Goal: Check status: Check status

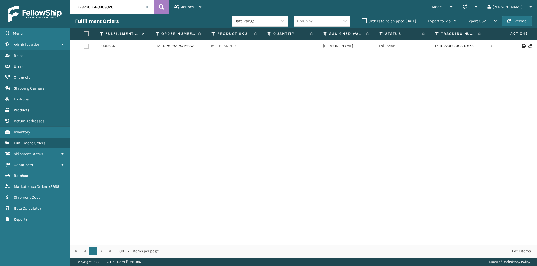
click at [164, 8] on button at bounding box center [161, 7] width 15 height 14
click at [133, 7] on input "114-8730144-0409020" at bounding box center [112, 7] width 84 height 14
click at [152, 6] on input "114-8730144-0409020" at bounding box center [112, 7] width 84 height 14
click at [163, 8] on icon at bounding box center [161, 7] width 5 height 8
drag, startPoint x: 488, startPoint y: 47, endPoint x: 433, endPoint y: 44, distance: 55.7
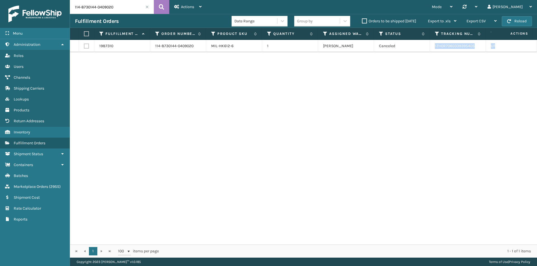
click at [433, 44] on tr "1987310 114-8730144-0409020 MIL-HK612-6 1 Milliard LV Canceled 1ZH0R70603393954…" at bounding box center [383, 46] width 626 height 12
copy tr "1ZH0R7060339395405 UPS Ground California"
click at [130, 11] on input "114-8730144-0409020" at bounding box center [112, 7] width 84 height 14
paste input "5931093-8299427"
click at [166, 7] on button at bounding box center [161, 7] width 15 height 14
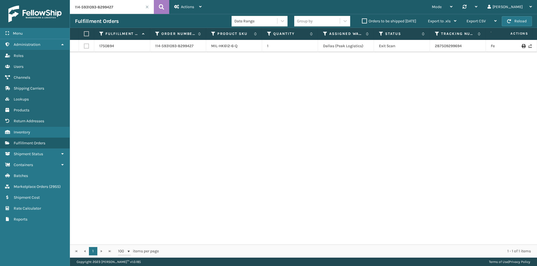
click at [119, 5] on input "114-5931093-8299427" at bounding box center [112, 7] width 84 height 14
click at [156, 5] on button at bounding box center [161, 7] width 15 height 14
drag, startPoint x: 435, startPoint y: 47, endPoint x: 426, endPoint y: 47, distance: 8.4
click at [426, 47] on tr "1750894 114-5931093-8299427 MIL-HK612-6-Q 1 Dallas (Peak Logistics) Exit Scan 2…" at bounding box center [383, 46] width 626 height 12
copy tr "287509299694"
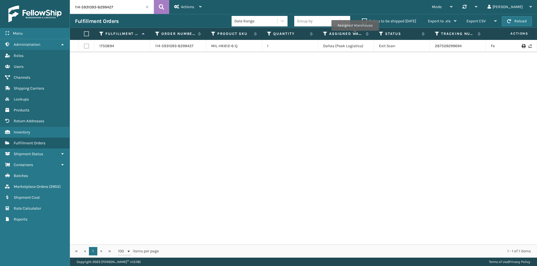
click at [126, 9] on input "114-5931093-8299427" at bounding box center [112, 7] width 84 height 14
paste input "3080029-5573065"
click at [157, 6] on button at bounding box center [161, 7] width 15 height 14
drag, startPoint x: 477, startPoint y: 46, endPoint x: 424, endPoint y: 46, distance: 52.9
click at [424, 46] on tr "1986753 114-3080029-5573065 MIL-HK612-6 1 Milliard LV Canceled 1ZH0R70603026176…" at bounding box center [383, 46] width 626 height 12
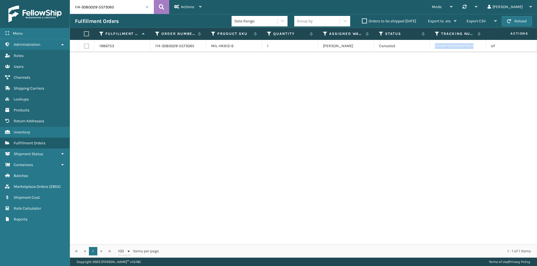
copy tr "1ZH0R7060302617654"
click at [122, 3] on input "114-3080029-5573065" at bounding box center [112, 7] width 84 height 14
paste input "2-3011219-5499437"
click at [159, 6] on icon at bounding box center [161, 7] width 5 height 8
drag, startPoint x: 482, startPoint y: 49, endPoint x: 433, endPoint y: 48, distance: 48.1
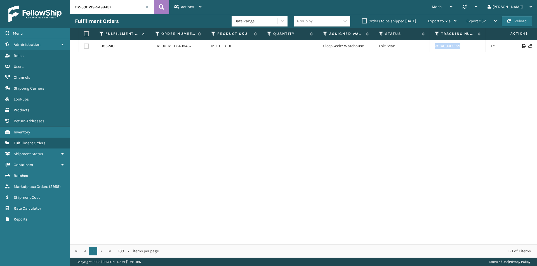
click at [433, 48] on td "391480069221" at bounding box center [458, 46] width 56 height 12
copy link "391480069221"
click at [116, 4] on input "112-3011219-5499437" at bounding box center [112, 7] width 84 height 14
paste input "1-9486516-7817055"
type input "111-9486516-7817055"
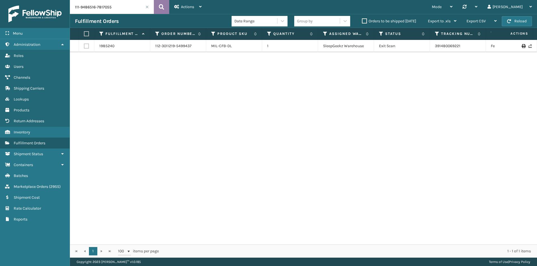
click at [159, 9] on icon at bounding box center [161, 7] width 5 height 8
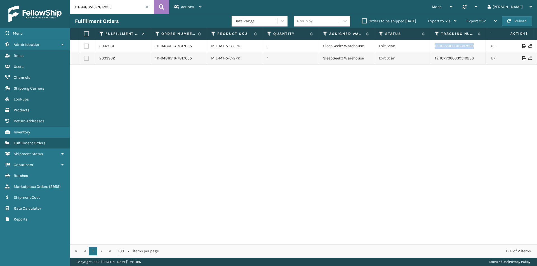
drag, startPoint x: 460, startPoint y: 48, endPoint x: 426, endPoint y: 48, distance: 33.8
click at [426, 48] on tr "2003931 111-9486516-7817055 MIL-MT-5-C-2PK 1 SleepGeekz Warehouse Exit Scan 1ZH…" at bounding box center [383, 46] width 626 height 12
copy tr "1ZH0R7060315897999"
drag, startPoint x: 475, startPoint y: 63, endPoint x: 433, endPoint y: 63, distance: 42.5
click at [433, 63] on td "1ZH0R7060339519236" at bounding box center [458, 58] width 56 height 12
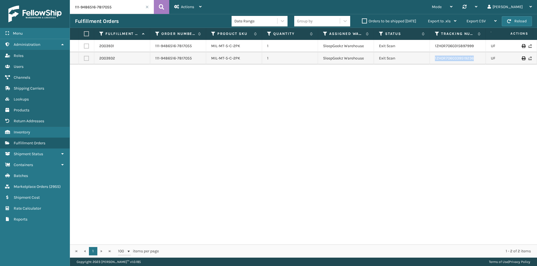
copy link "1ZH0R7060339519236"
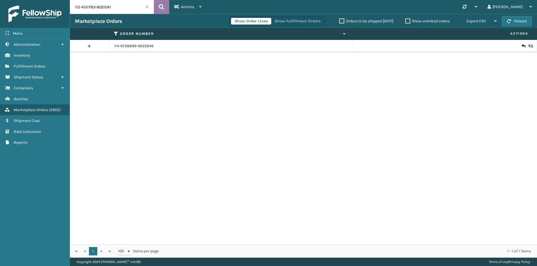
type input "112-4151783-8021041"
click at [160, 5] on icon at bounding box center [161, 7] width 5 height 8
click at [522, 45] on icon at bounding box center [523, 46] width 3 height 6
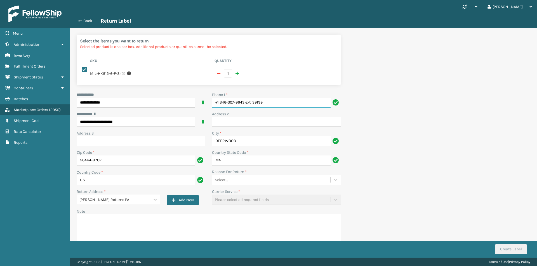
drag, startPoint x: 270, startPoint y: 103, endPoint x: 190, endPoint y: 105, distance: 80.0
click at [192, 106] on div "**********" at bounding box center [208, 173] width 271 height 162
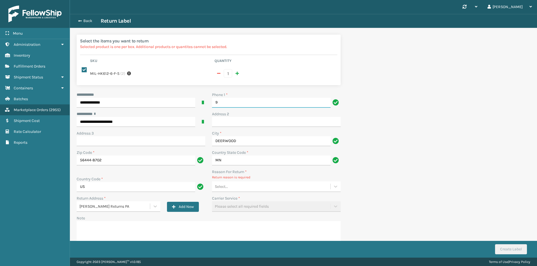
type input "9999999999"
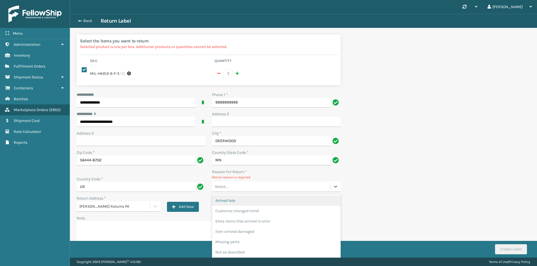
click at [247, 188] on div "Select..." at bounding box center [271, 186] width 118 height 9
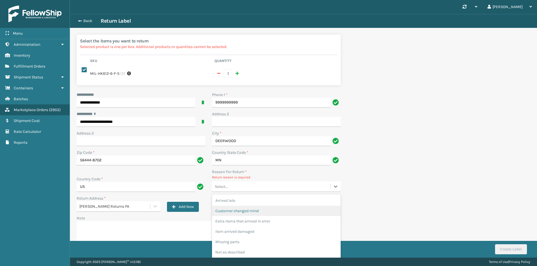
click at [251, 209] on div "Customer changed mind" at bounding box center [276, 211] width 129 height 10
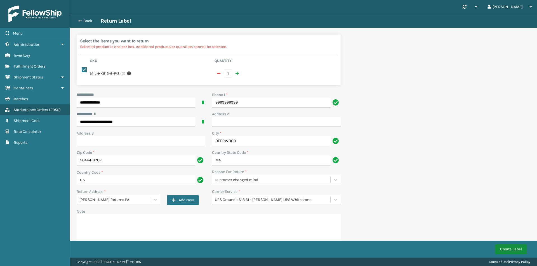
click at [508, 251] on button "Create Label" at bounding box center [511, 250] width 32 height 10
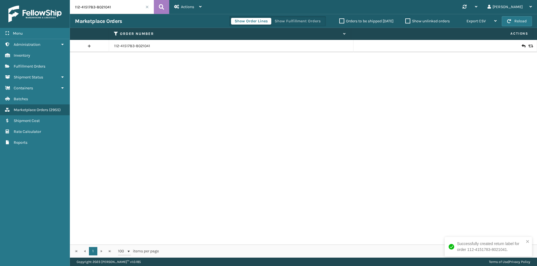
click at [522, 47] on icon at bounding box center [523, 46] width 3 height 6
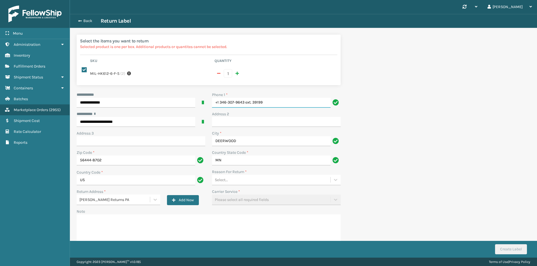
drag, startPoint x: 279, startPoint y: 103, endPoint x: 171, endPoint y: 103, distance: 108.2
click at [171, 103] on div "**********" at bounding box center [208, 173] width 271 height 162
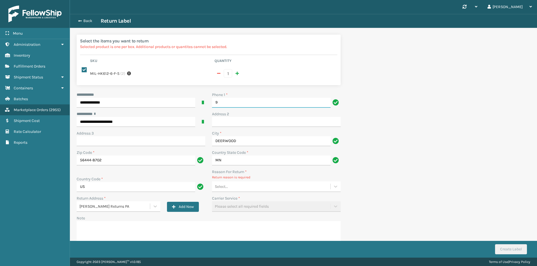
type input "9999999999"
click at [243, 192] on div "**********" at bounding box center [208, 176] width 271 height 169
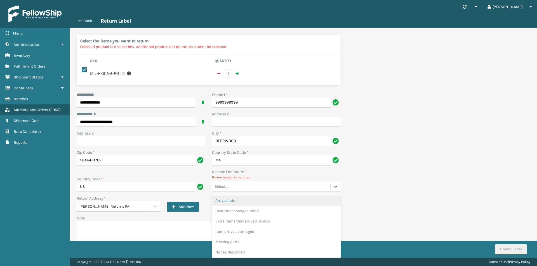
click at [244, 189] on div "Select..." at bounding box center [271, 186] width 118 height 9
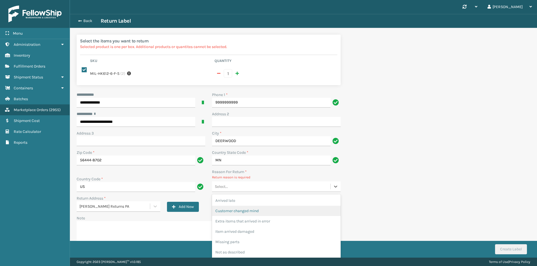
click at [247, 210] on div "Customer changed mind" at bounding box center [276, 211] width 129 height 10
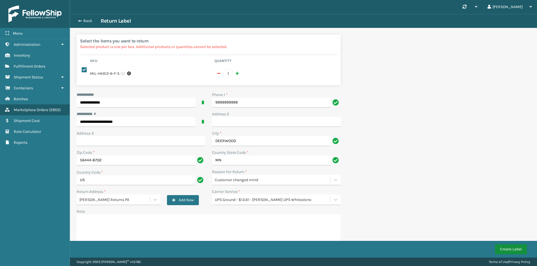
click at [510, 249] on button "Create Label" at bounding box center [511, 250] width 32 height 10
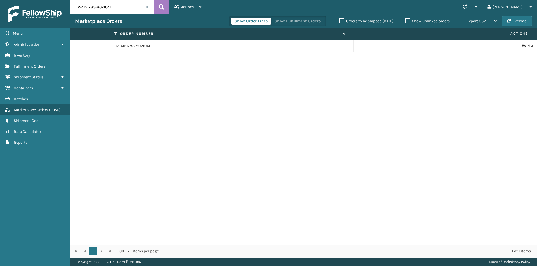
click at [110, 4] on input "112-4151783-8021041" at bounding box center [112, 7] width 84 height 14
paste input "3-9623109-3979419"
type input "113-9623109-3979419"
click at [167, 6] on button at bounding box center [161, 7] width 15 height 14
click at [522, 46] on icon at bounding box center [523, 46] width 3 height 6
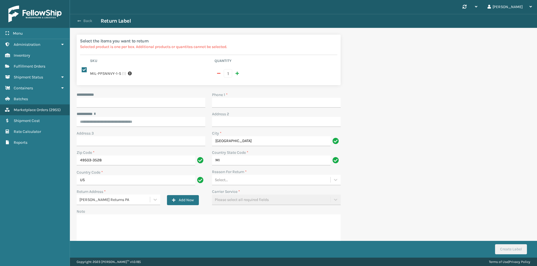
click at [87, 23] on button "Back" at bounding box center [88, 20] width 26 height 5
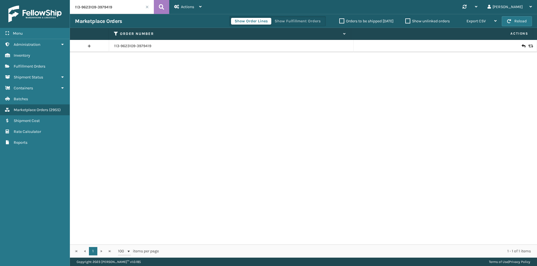
click at [110, 2] on input "113-9623109-3979419" at bounding box center [112, 7] width 84 height 14
paste input "2-0859382-9871455"
type input "112-0859382-9871455"
click at [161, 6] on icon at bounding box center [161, 7] width 5 height 8
click at [149, 48] on link "112-0859382-9871455" at bounding box center [133, 46] width 39 height 6
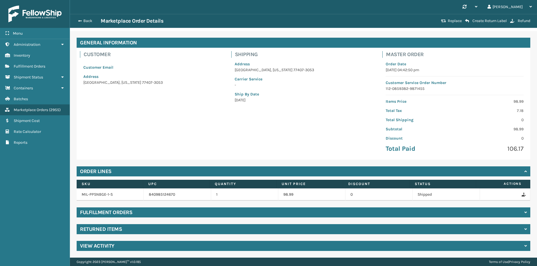
click at [135, 228] on div "Returned Items" at bounding box center [304, 230] width 454 height 10
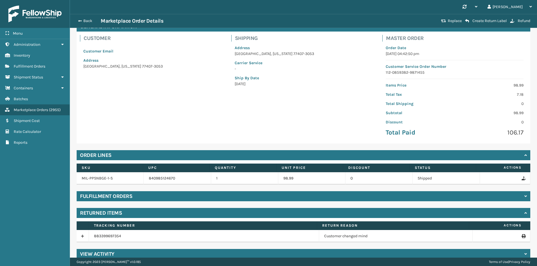
scroll to position [41, 0]
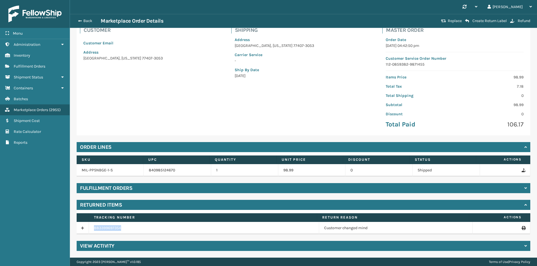
drag, startPoint x: 131, startPoint y: 229, endPoint x: 92, endPoint y: 228, distance: 39.4
click at [92, 228] on td "883399697354" at bounding box center [204, 228] width 230 height 12
copy link "883399697354"
